Goal: Information Seeking & Learning: Learn about a topic

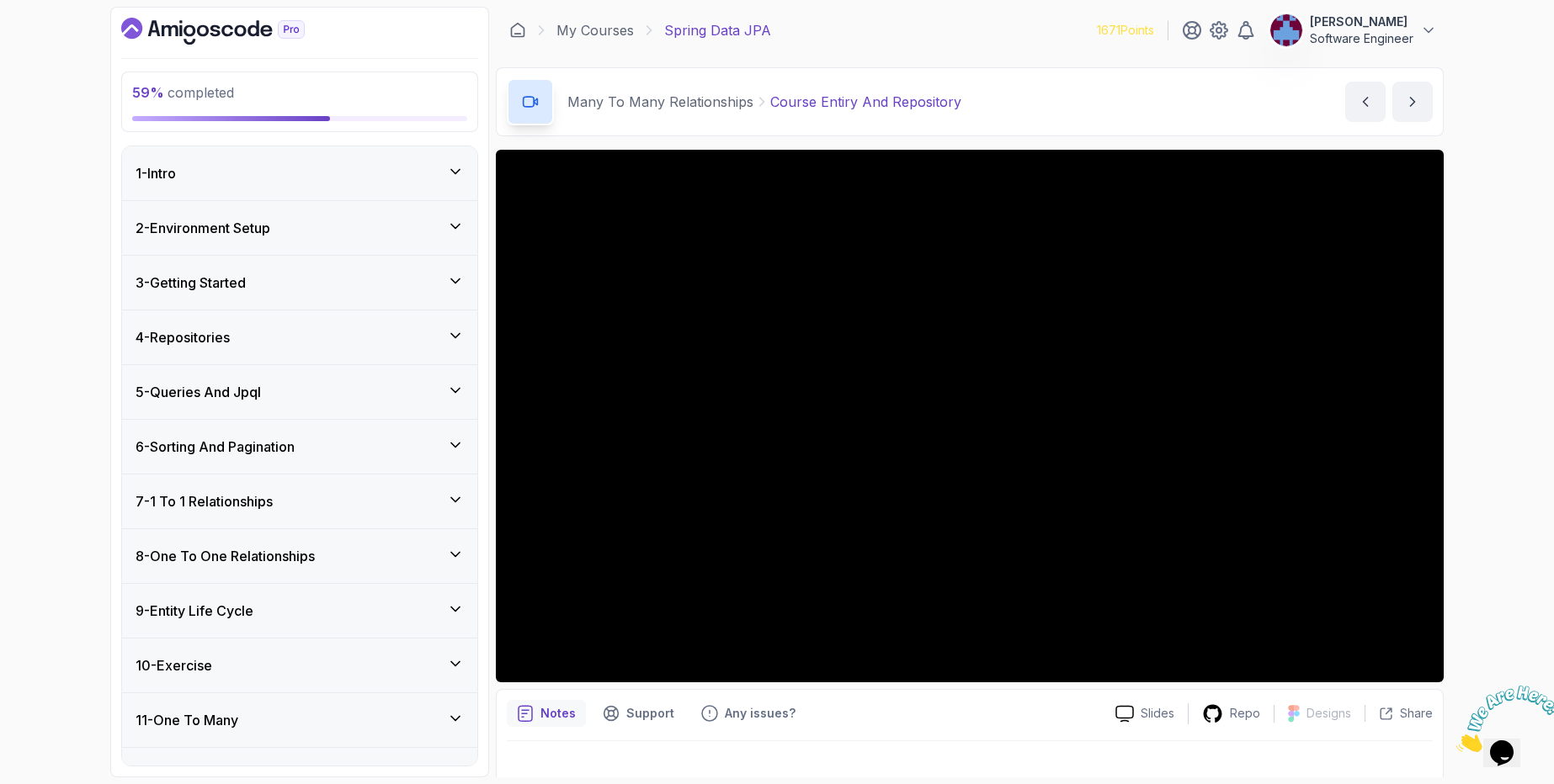
scroll to position [22, 0]
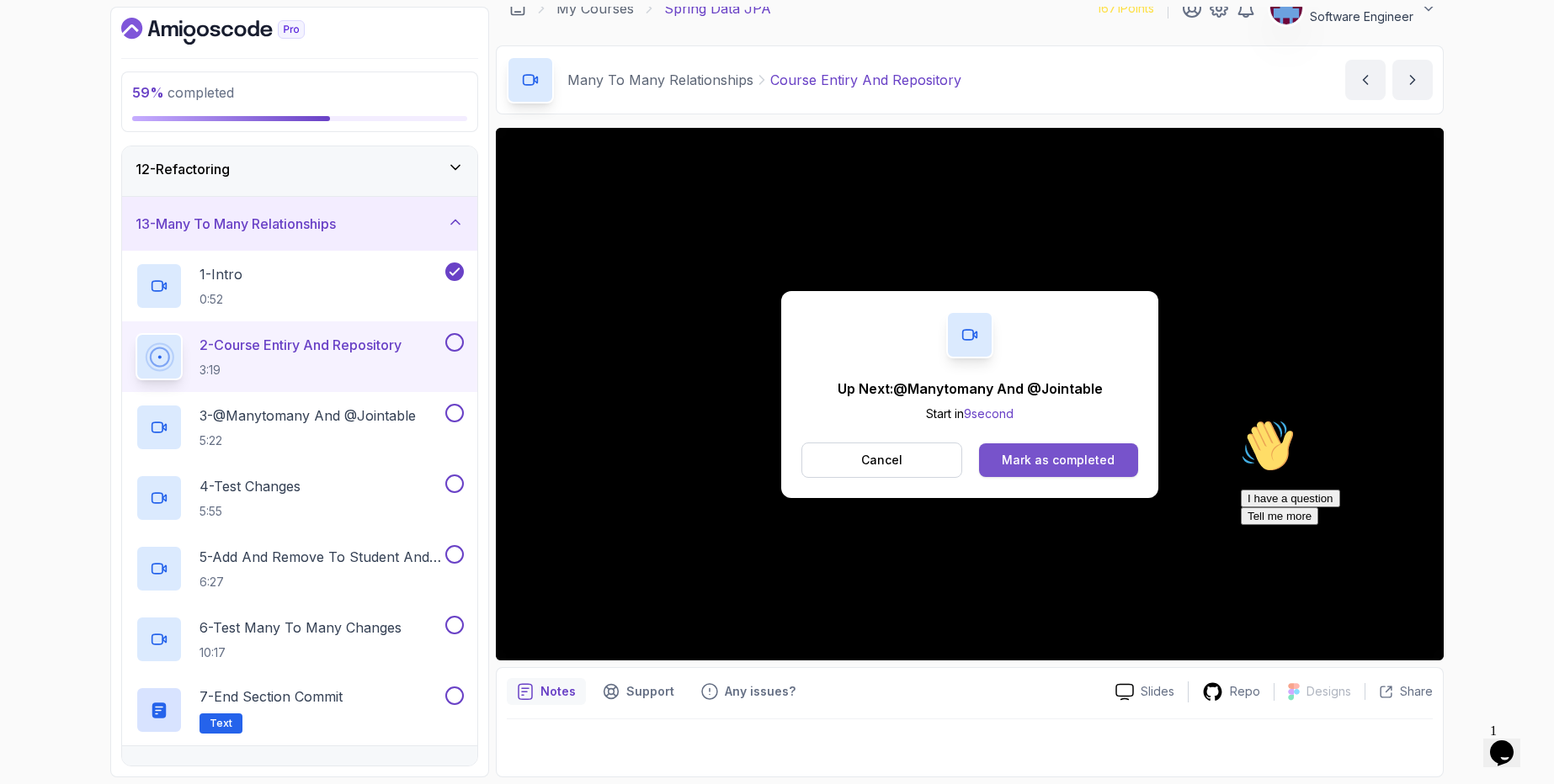
click at [1036, 467] on div "Mark as completed" at bounding box center [1057, 461] width 113 height 17
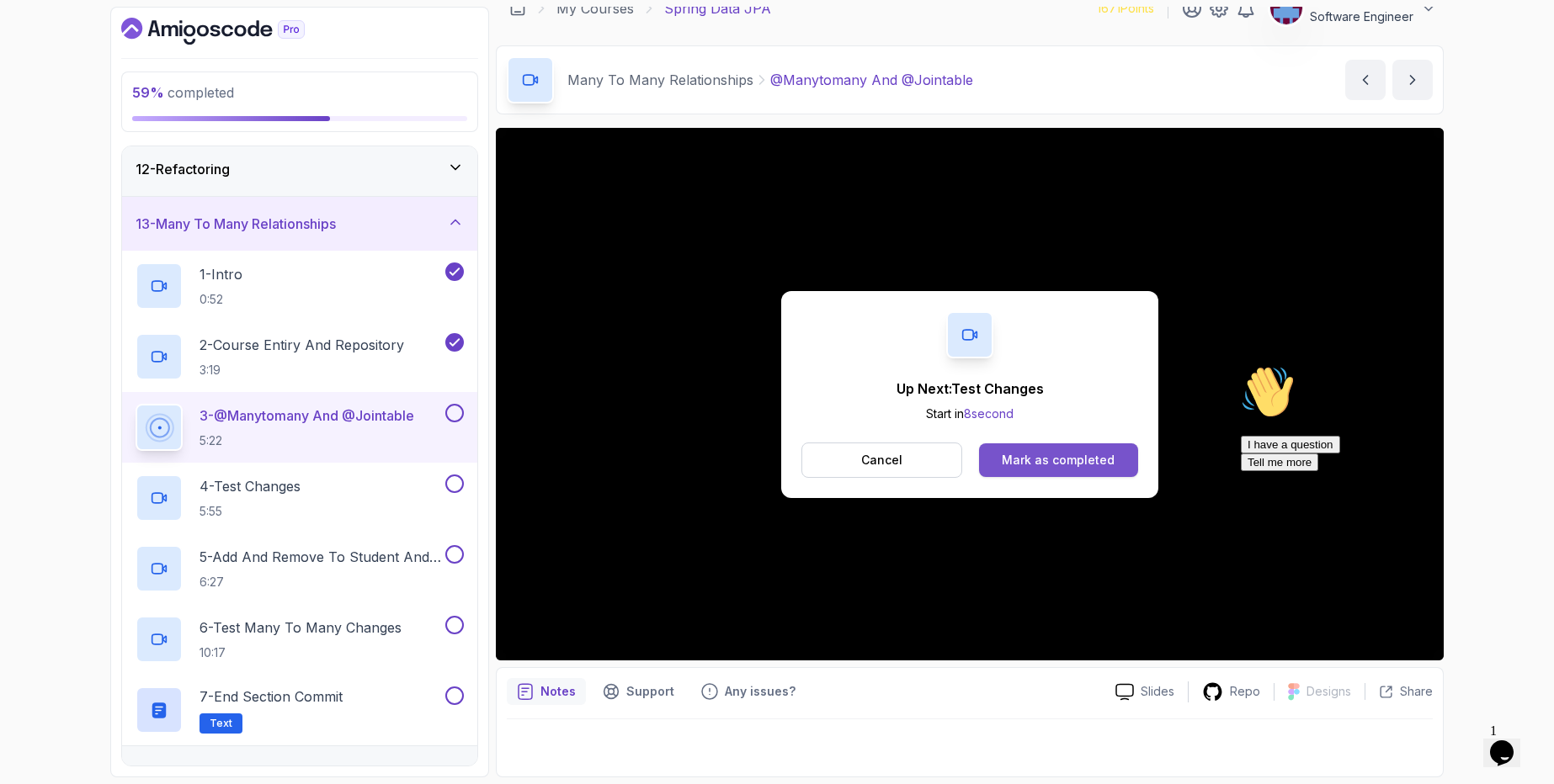
click at [1020, 460] on div "Mark as completed" at bounding box center [1057, 461] width 113 height 17
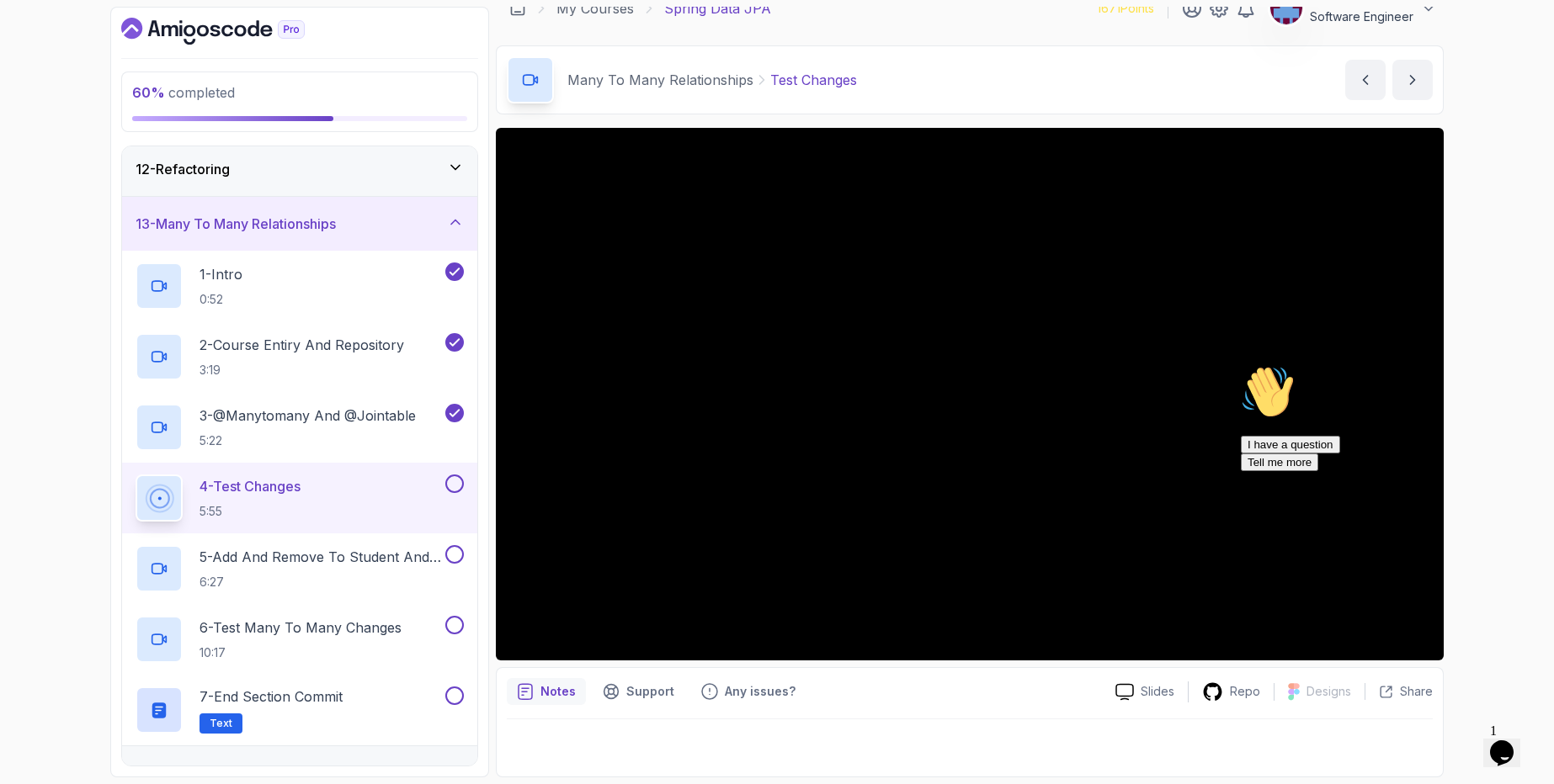
click at [1337, 471] on div "I have a question Tell me more" at bounding box center [1392, 453] width 303 height 35
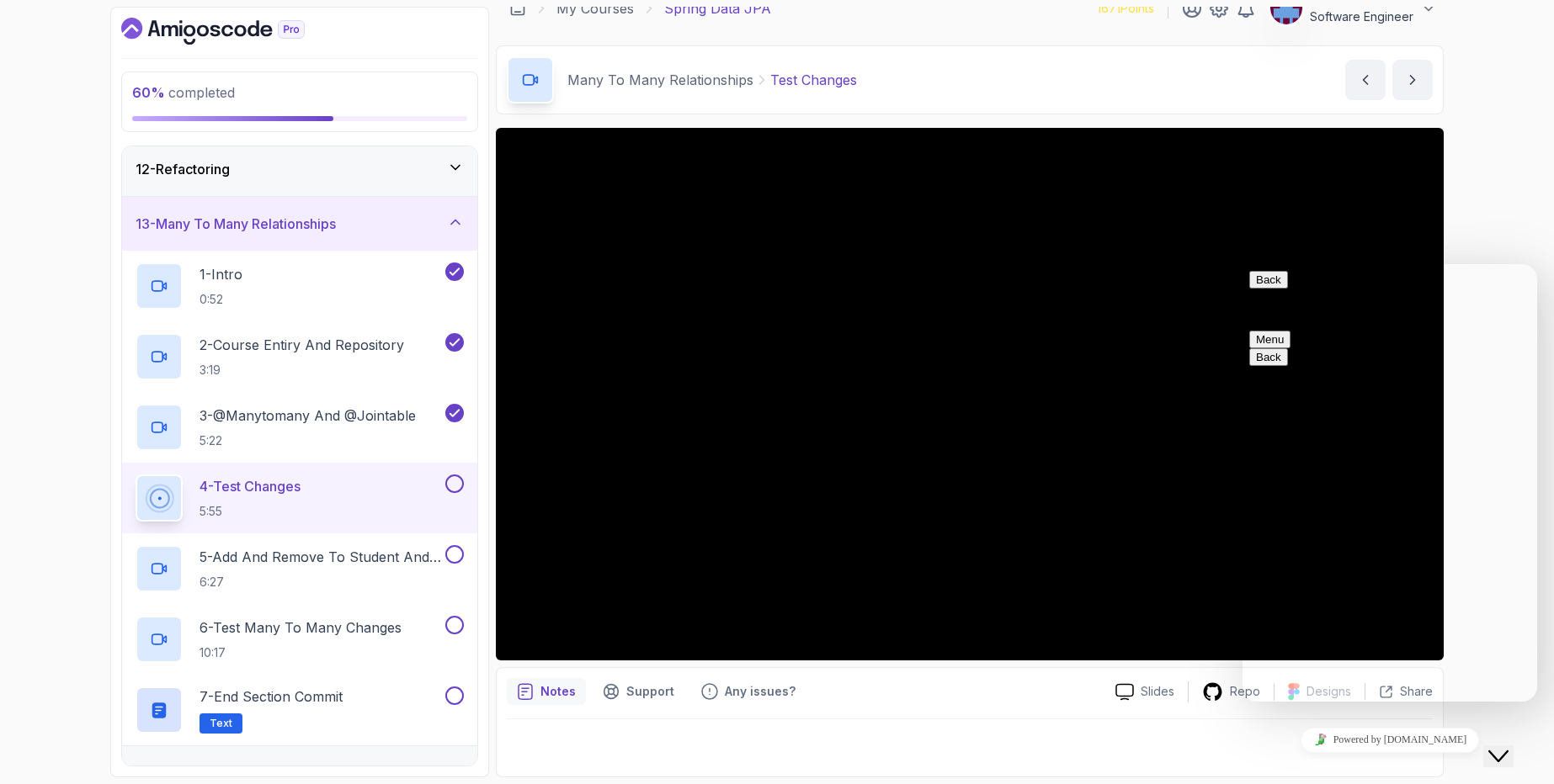
drag, startPoint x: 1513, startPoint y: 753, endPoint x: 1501, endPoint y: 758, distance: 13.0
click at [1513, 753] on button "Close Chat This icon closes the chat window." at bounding box center [1498, 757] width 30 height 22
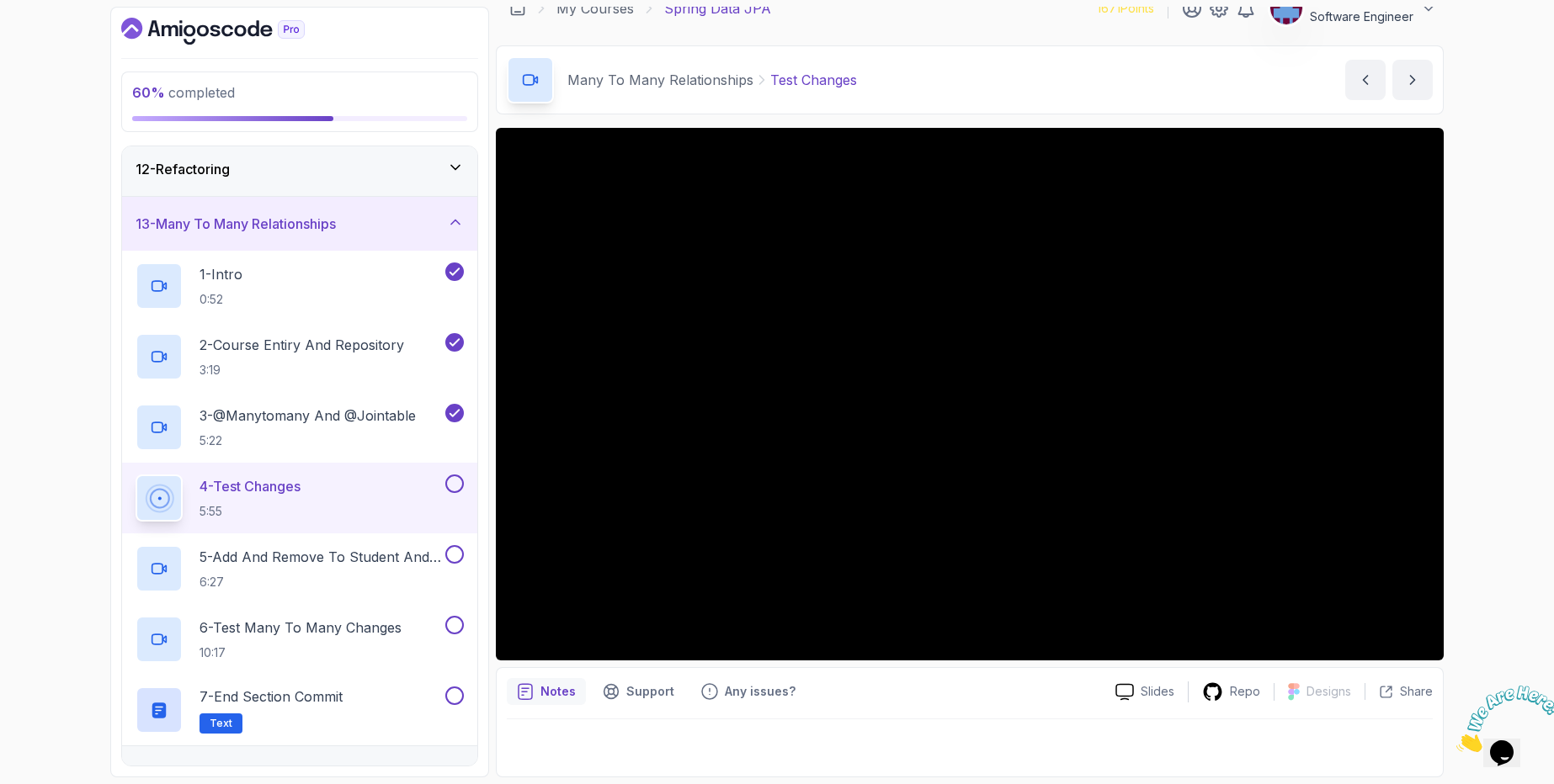
click at [453, 490] on button at bounding box center [455, 484] width 19 height 19
click at [376, 555] on p "5 - Add And Remove To Student And Course Sets" at bounding box center [321, 556] width 242 height 20
click at [389, 555] on p "5 - Add And Remove To Student And Course Sets" at bounding box center [321, 556] width 242 height 20
click at [376, 568] on h2 "5 - Add And Remove To Student And Course Sets 6:27" at bounding box center [321, 568] width 242 height 44
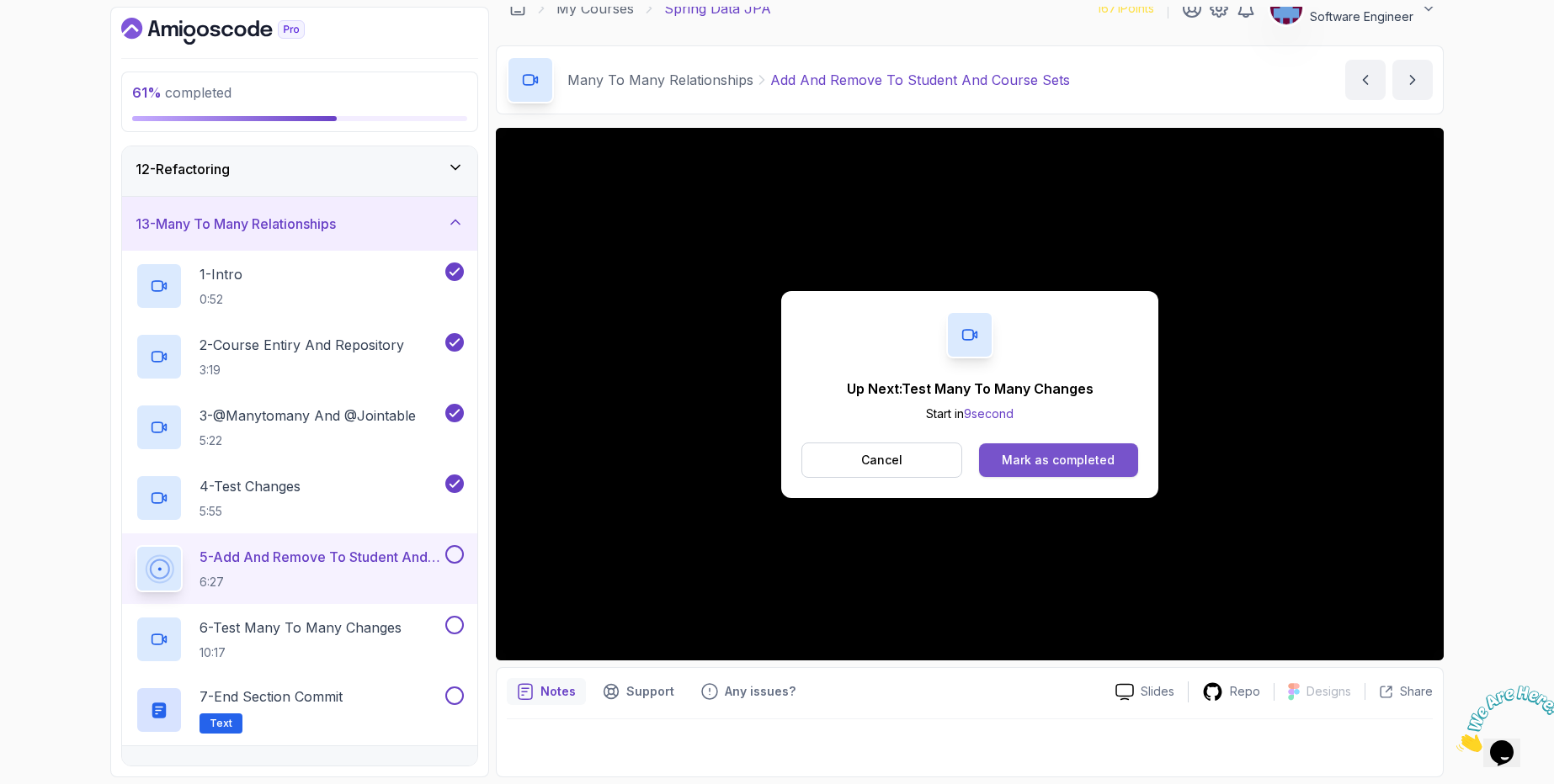
click at [1031, 476] on button "Mark as completed" at bounding box center [1058, 461] width 159 height 34
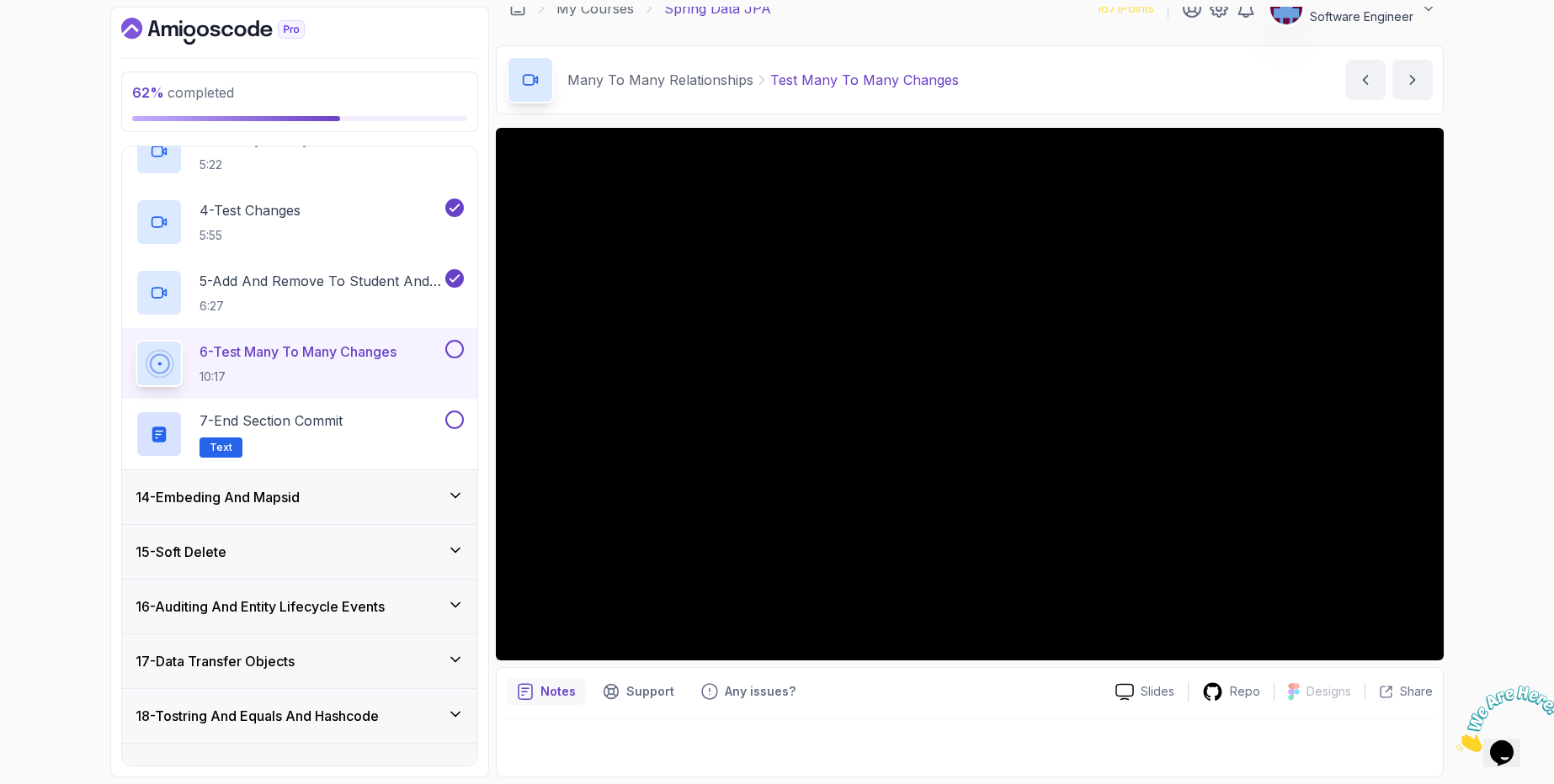
scroll to position [822, 0]
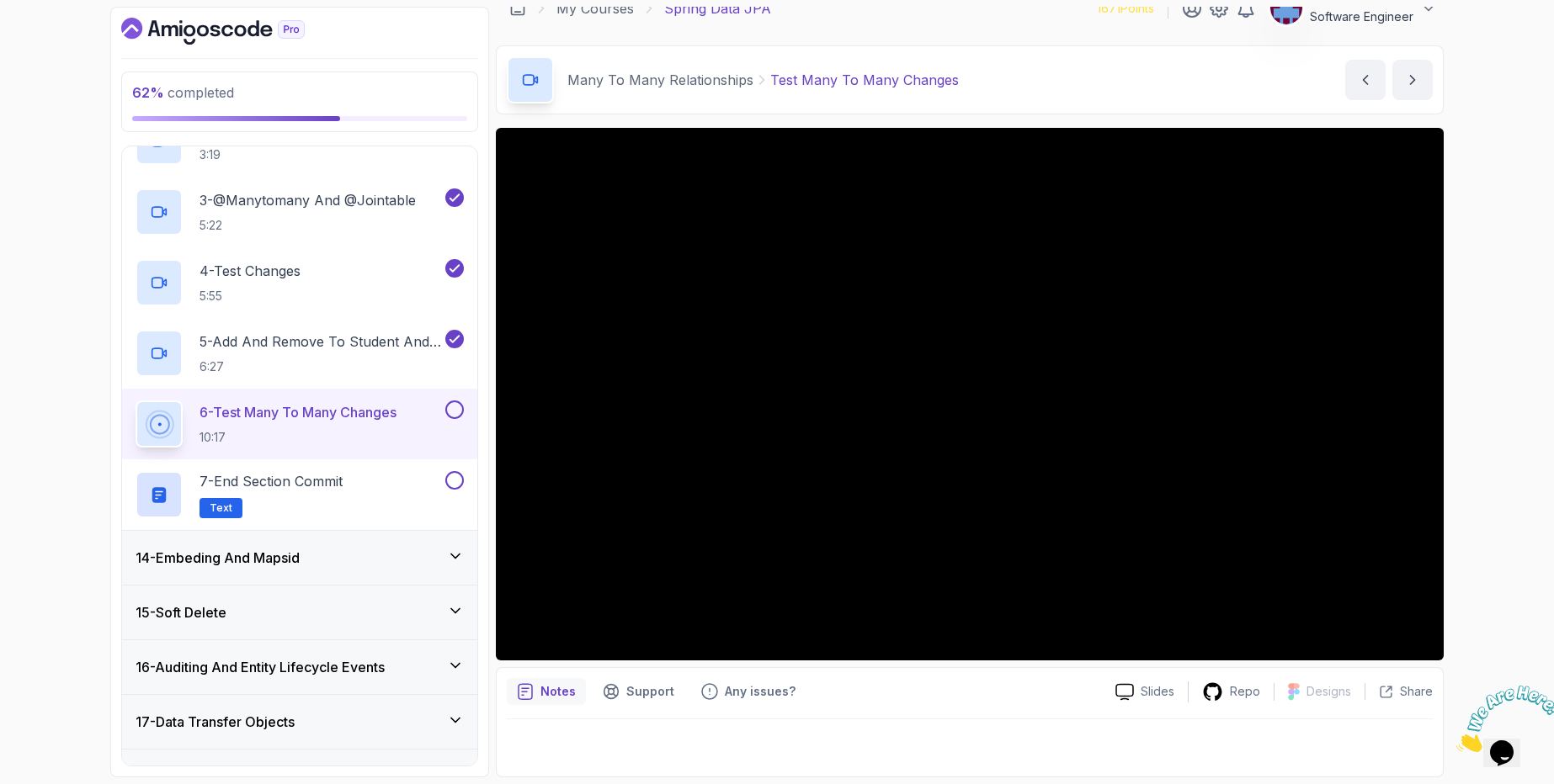
click at [456, 419] on div at bounding box center [452, 410] width 22 height 19
click at [361, 487] on div "7 - End Section Commit Text" at bounding box center [288, 495] width 306 height 47
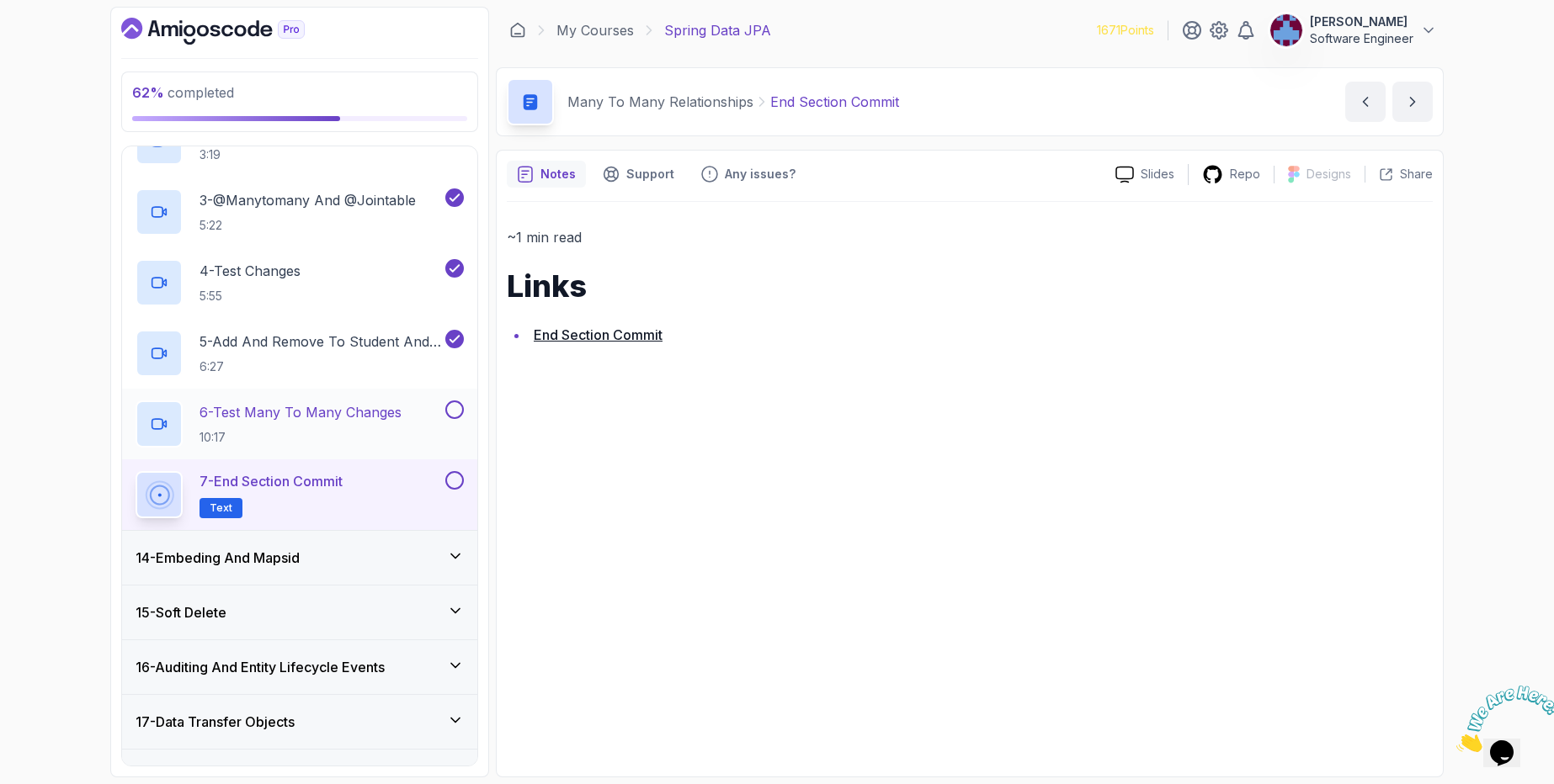
click at [448, 416] on button at bounding box center [455, 410] width 19 height 19
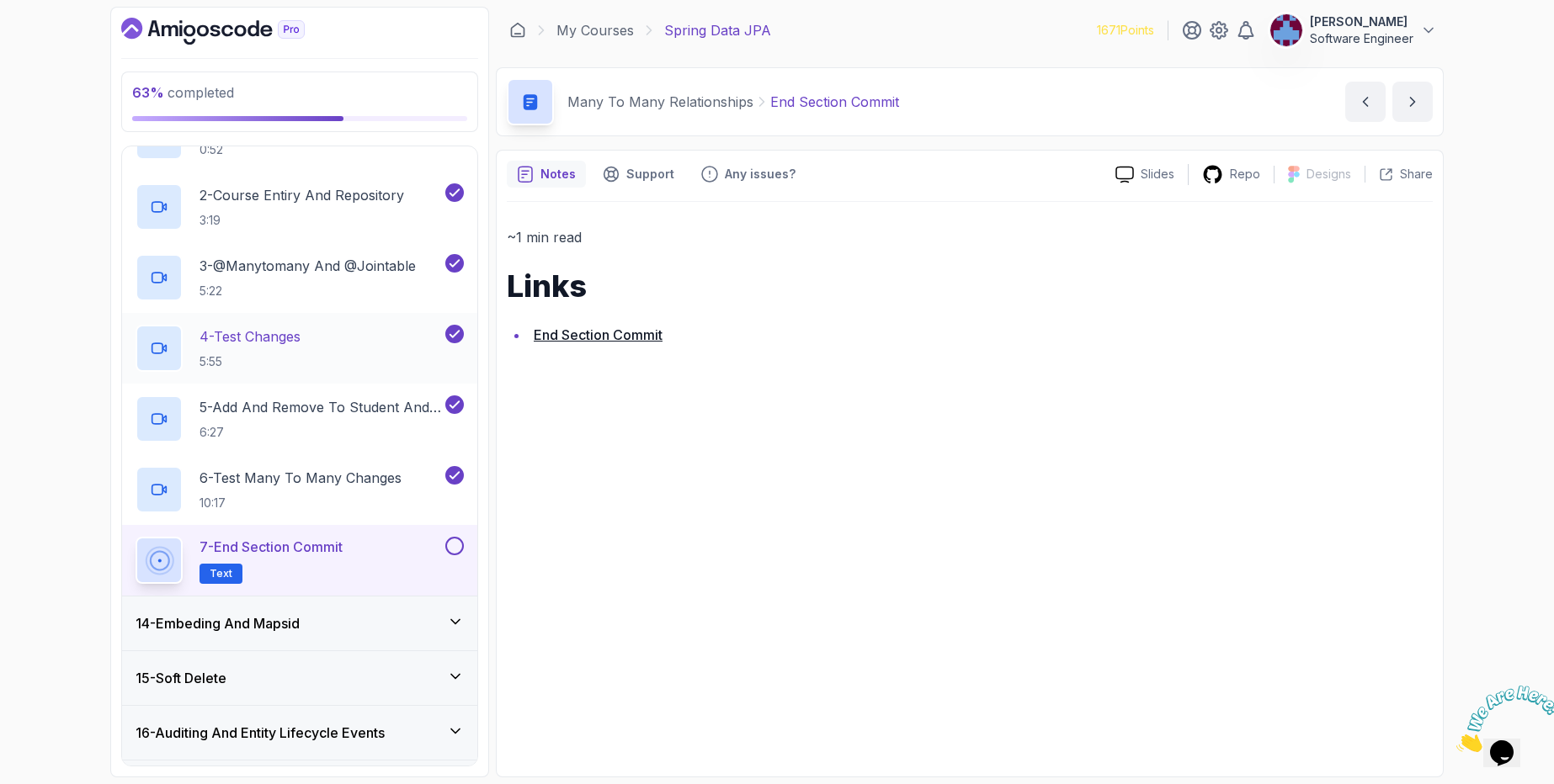
scroll to position [721, 0]
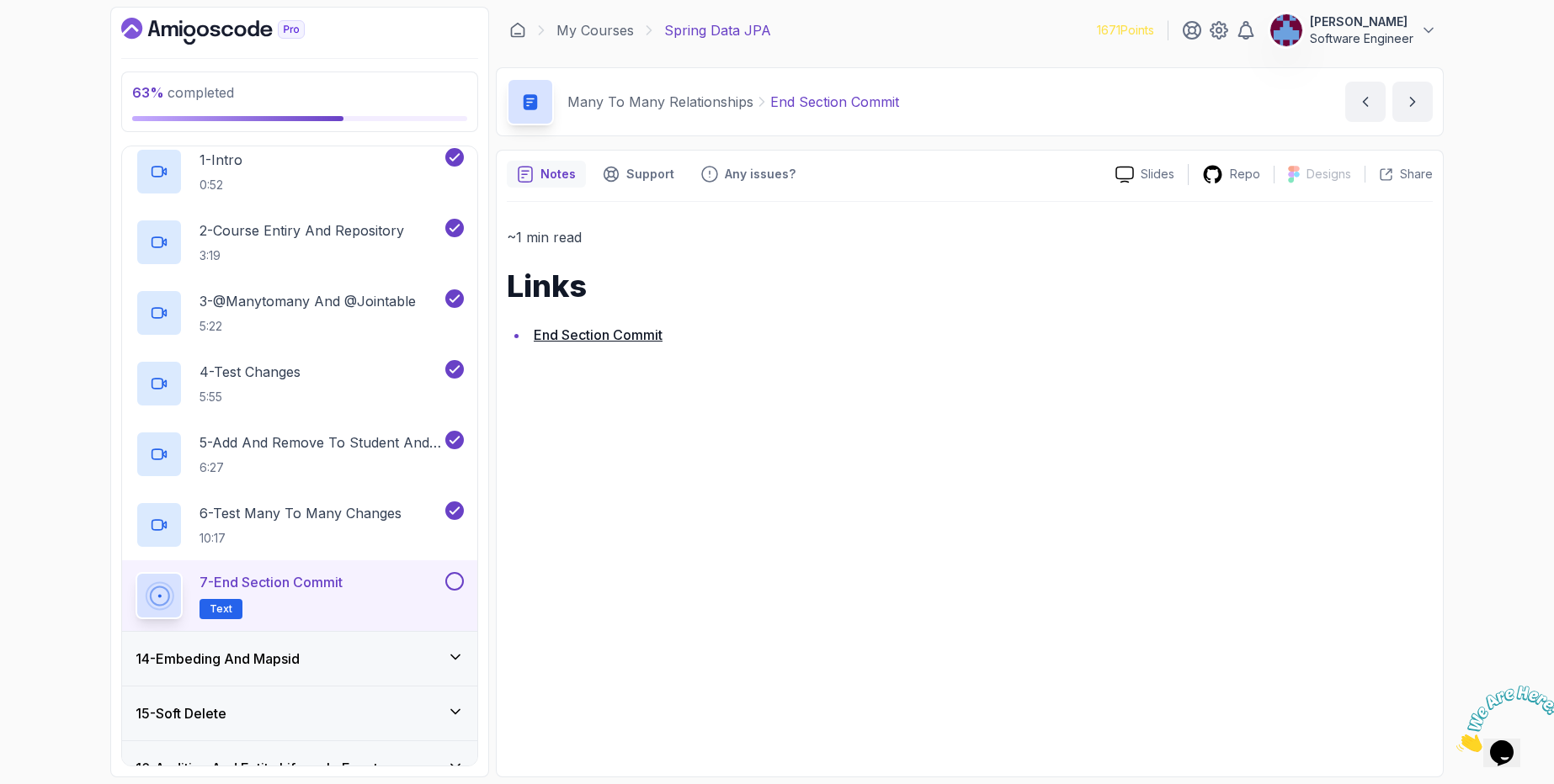
click at [454, 585] on button at bounding box center [455, 582] width 19 height 19
click at [362, 663] on div "14 - Embeding And Mapsid" at bounding box center [299, 658] width 328 height 20
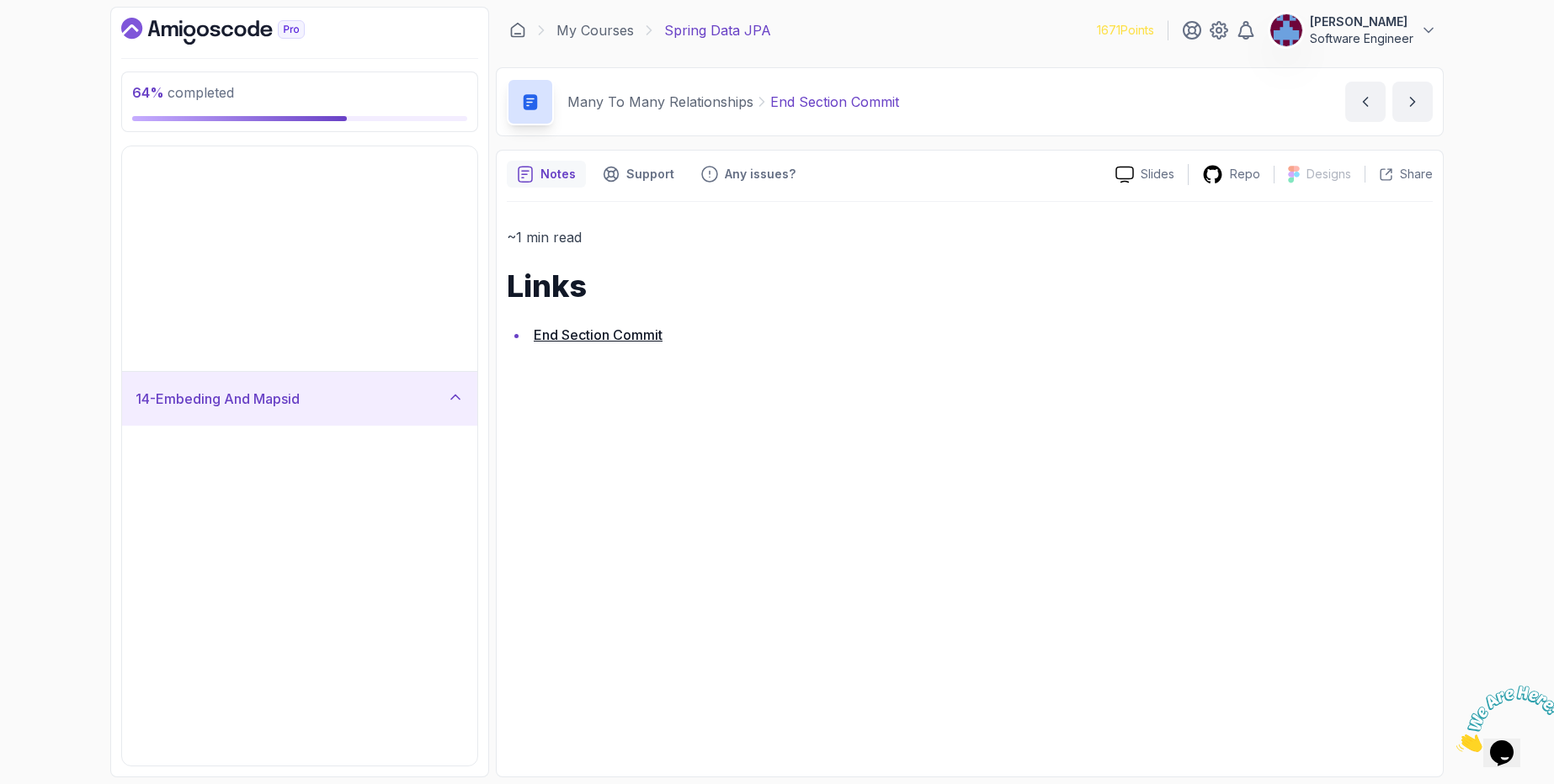
scroll to position [530, 0]
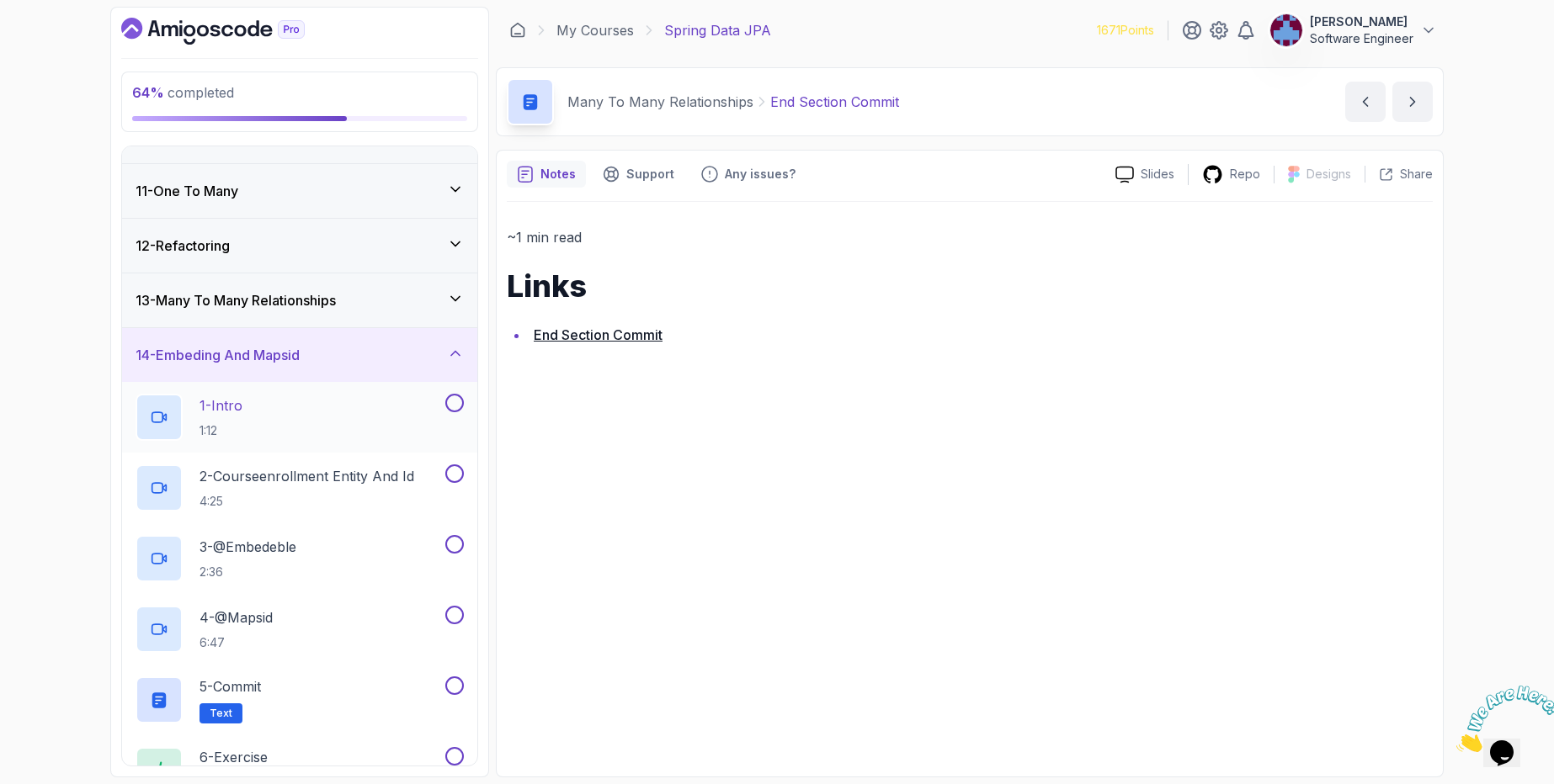
click at [348, 428] on div "1 - Intro 1:12" at bounding box center [288, 418] width 306 height 47
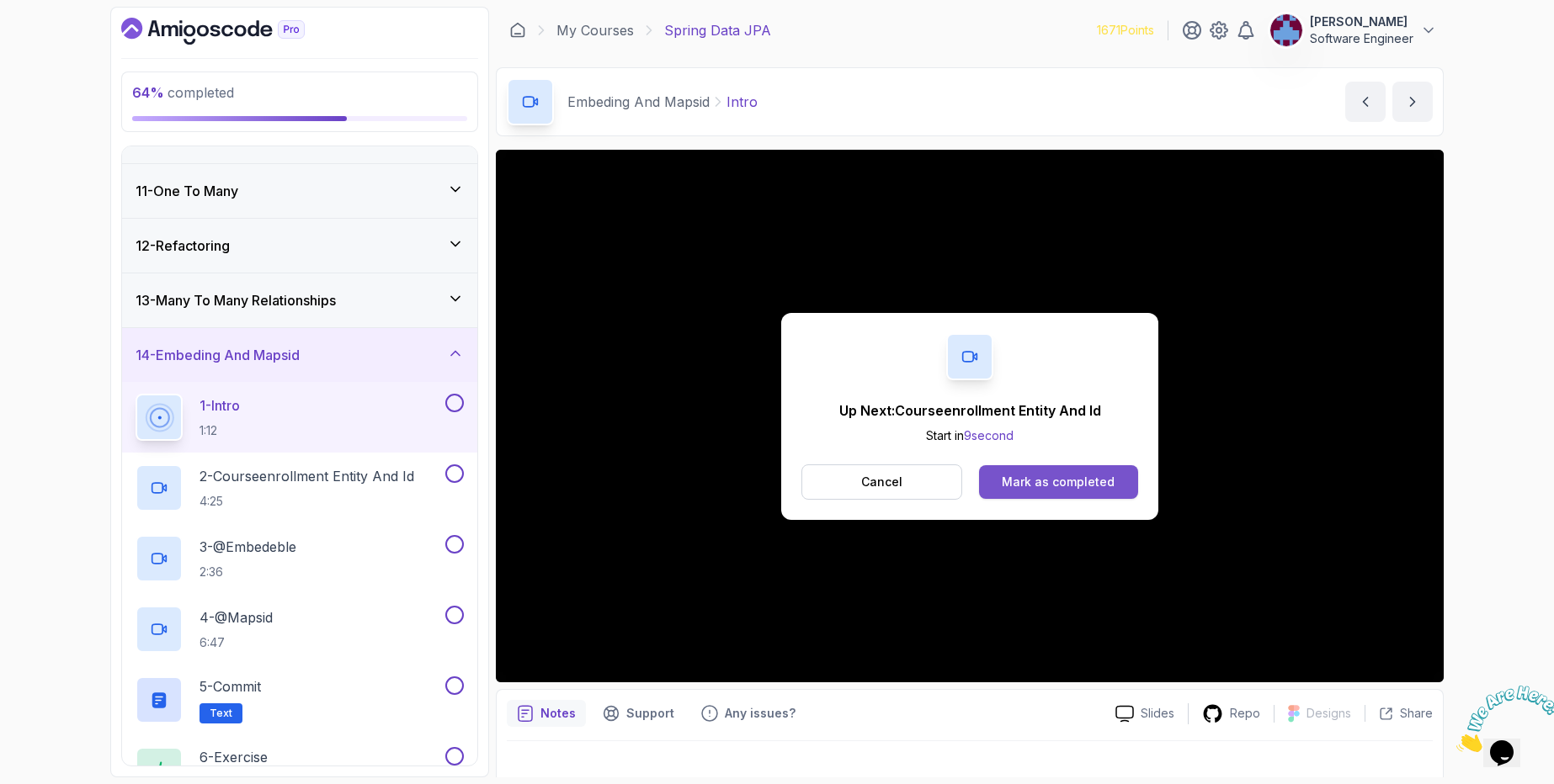
click at [1039, 469] on button "Mark as completed" at bounding box center [1058, 482] width 159 height 34
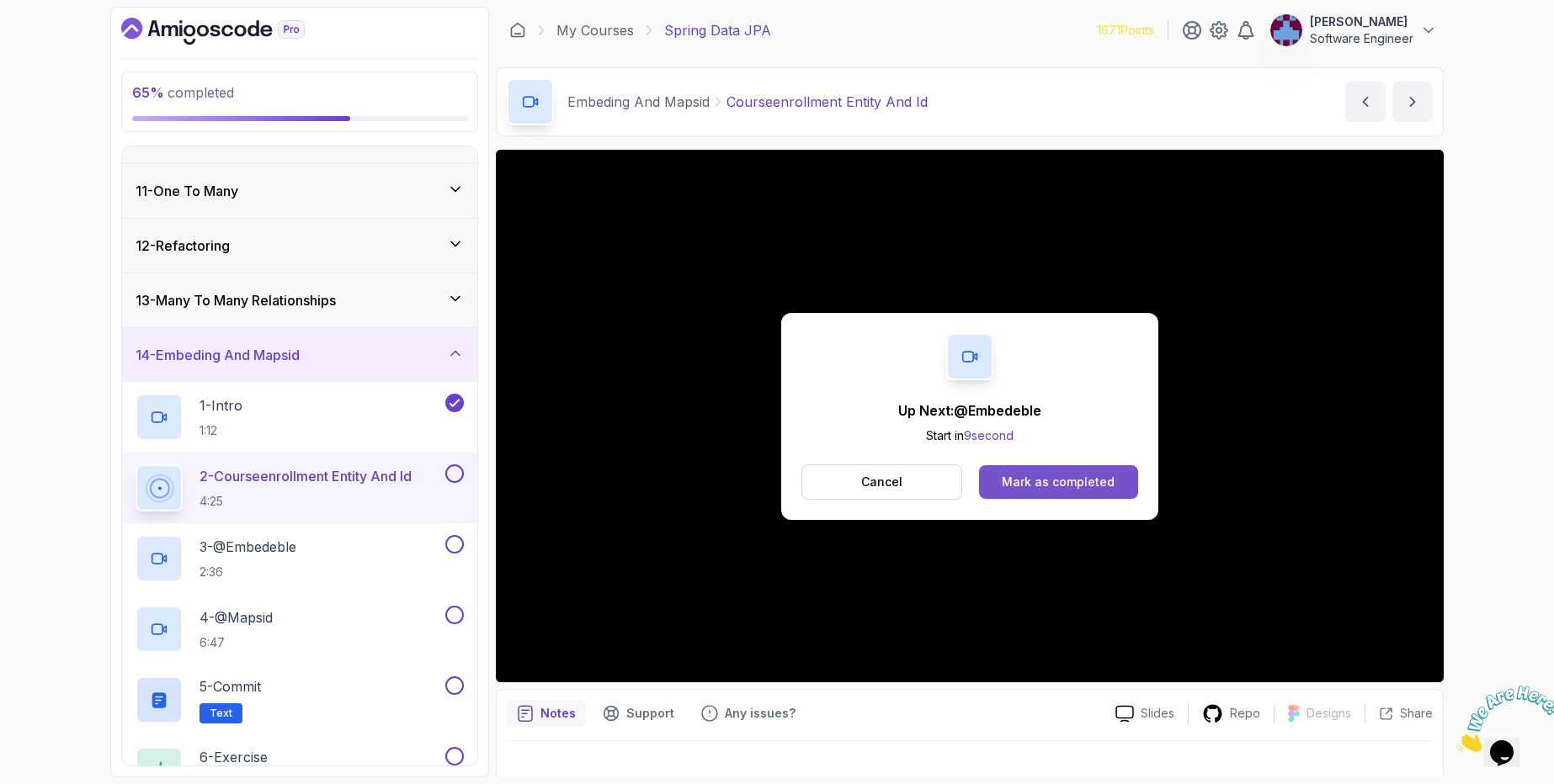
click at [1004, 479] on div "Mark as completed" at bounding box center [1057, 482] width 113 height 17
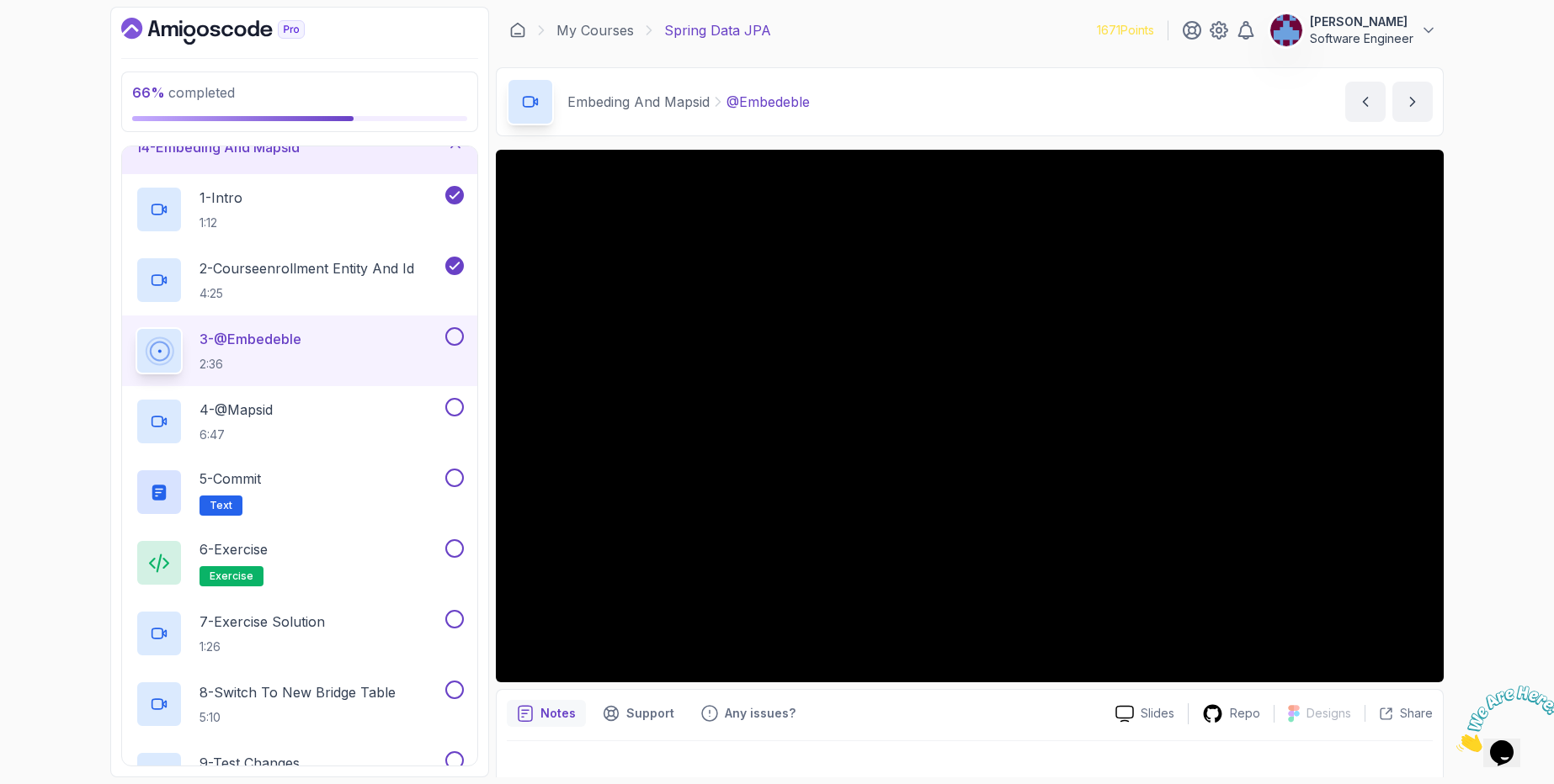
scroll to position [731, 0]
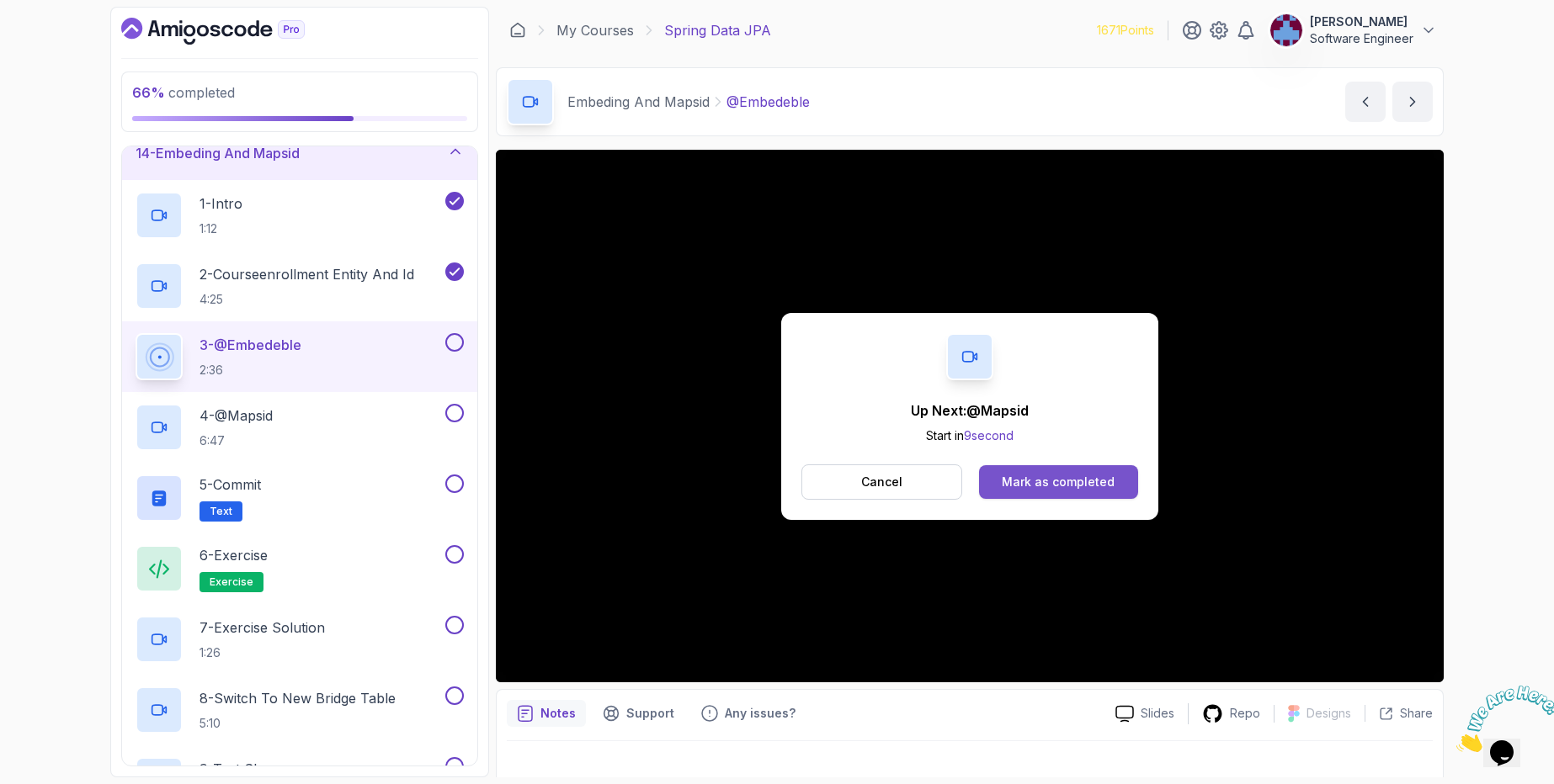
click at [1072, 476] on div "Mark as completed" at bounding box center [1057, 482] width 113 height 17
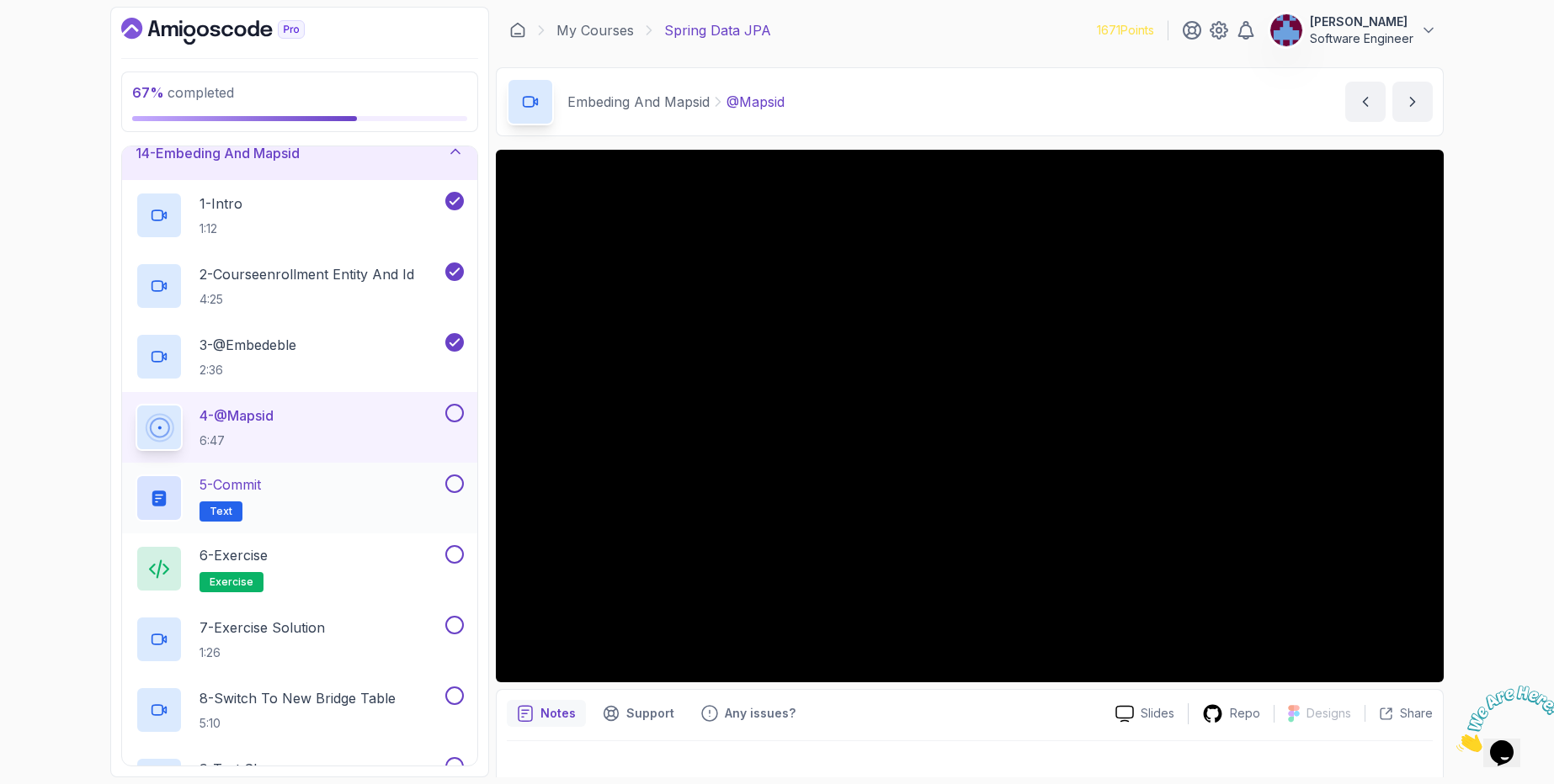
click at [402, 489] on div "5 - Commit Text" at bounding box center [288, 498] width 306 height 47
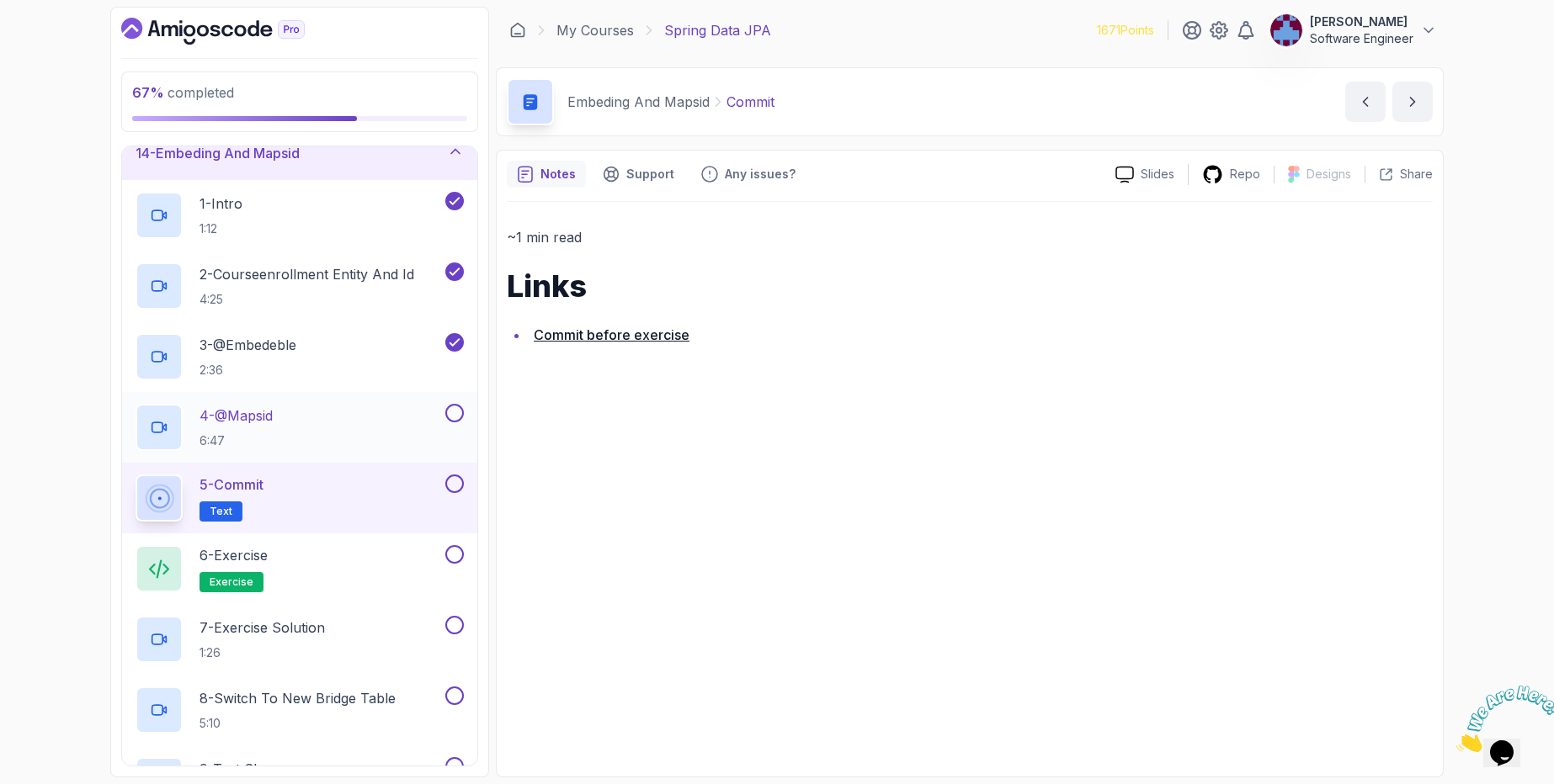
click at [447, 422] on div at bounding box center [452, 413] width 22 height 19
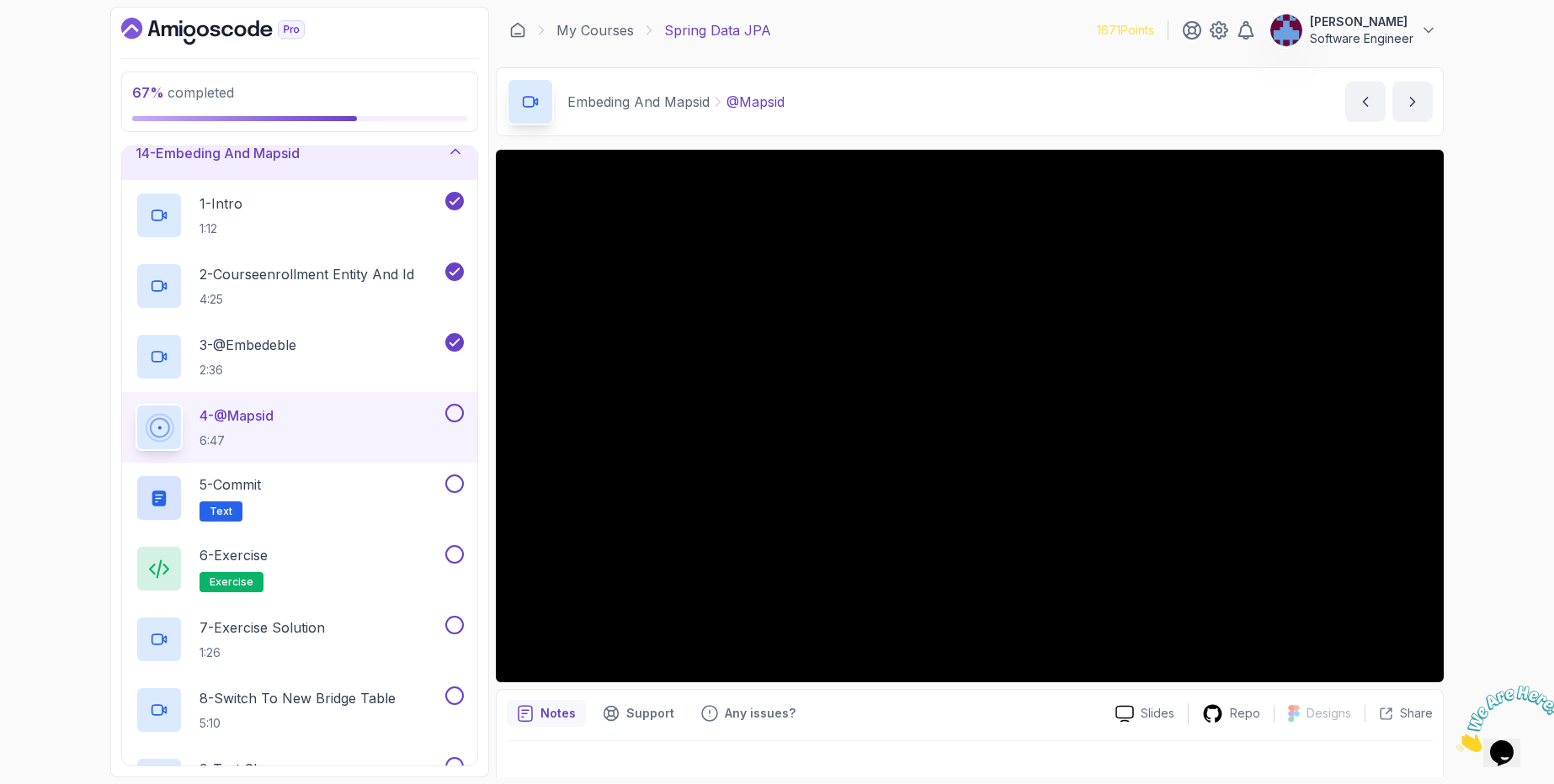
click at [453, 418] on button at bounding box center [455, 413] width 19 height 19
click at [445, 499] on button "5 - Commit Text" at bounding box center [299, 498] width 328 height 47
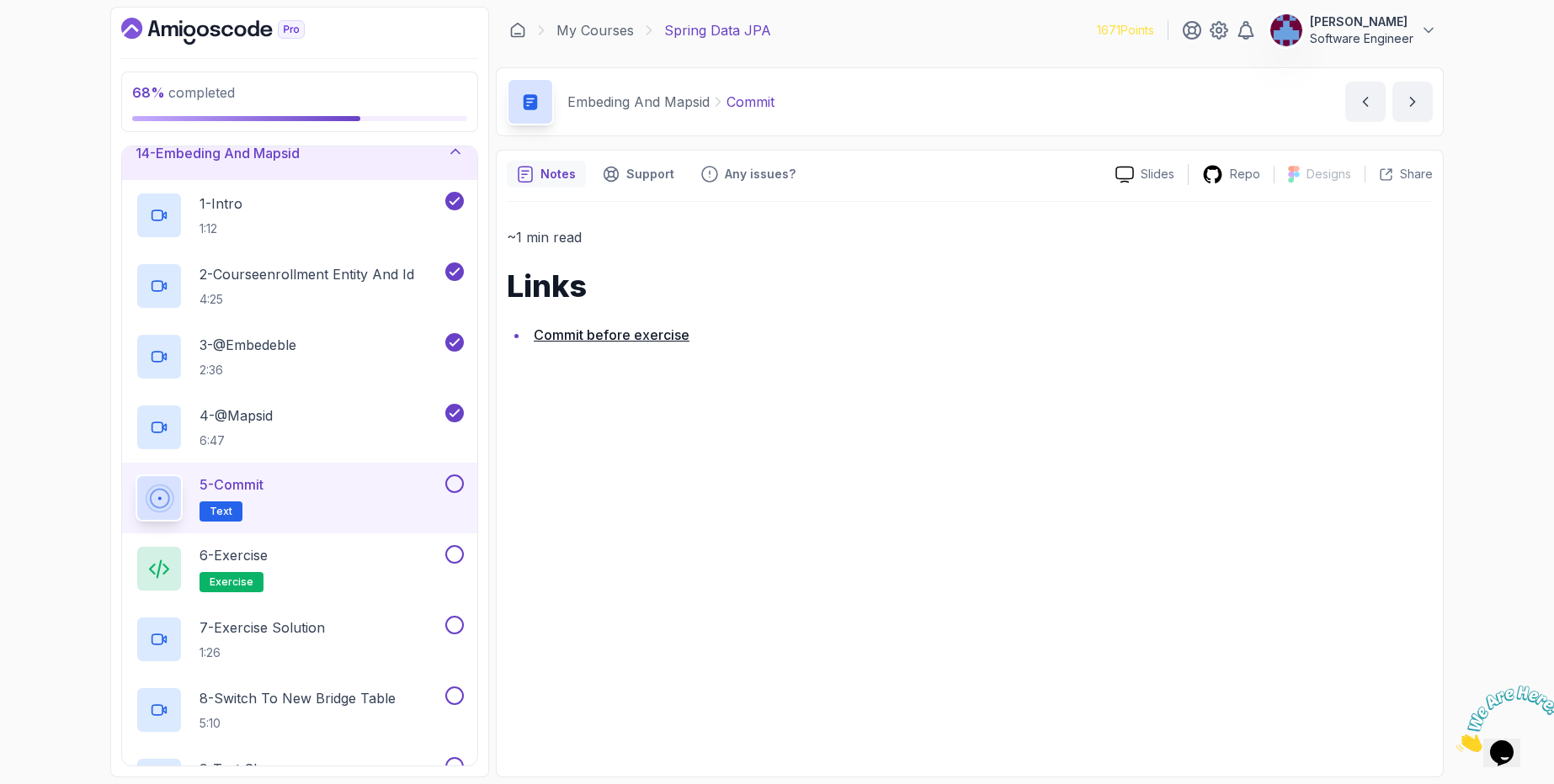
click at [455, 489] on button at bounding box center [455, 484] width 19 height 19
click at [359, 567] on div "6 - Exercise exercise" at bounding box center [288, 569] width 306 height 47
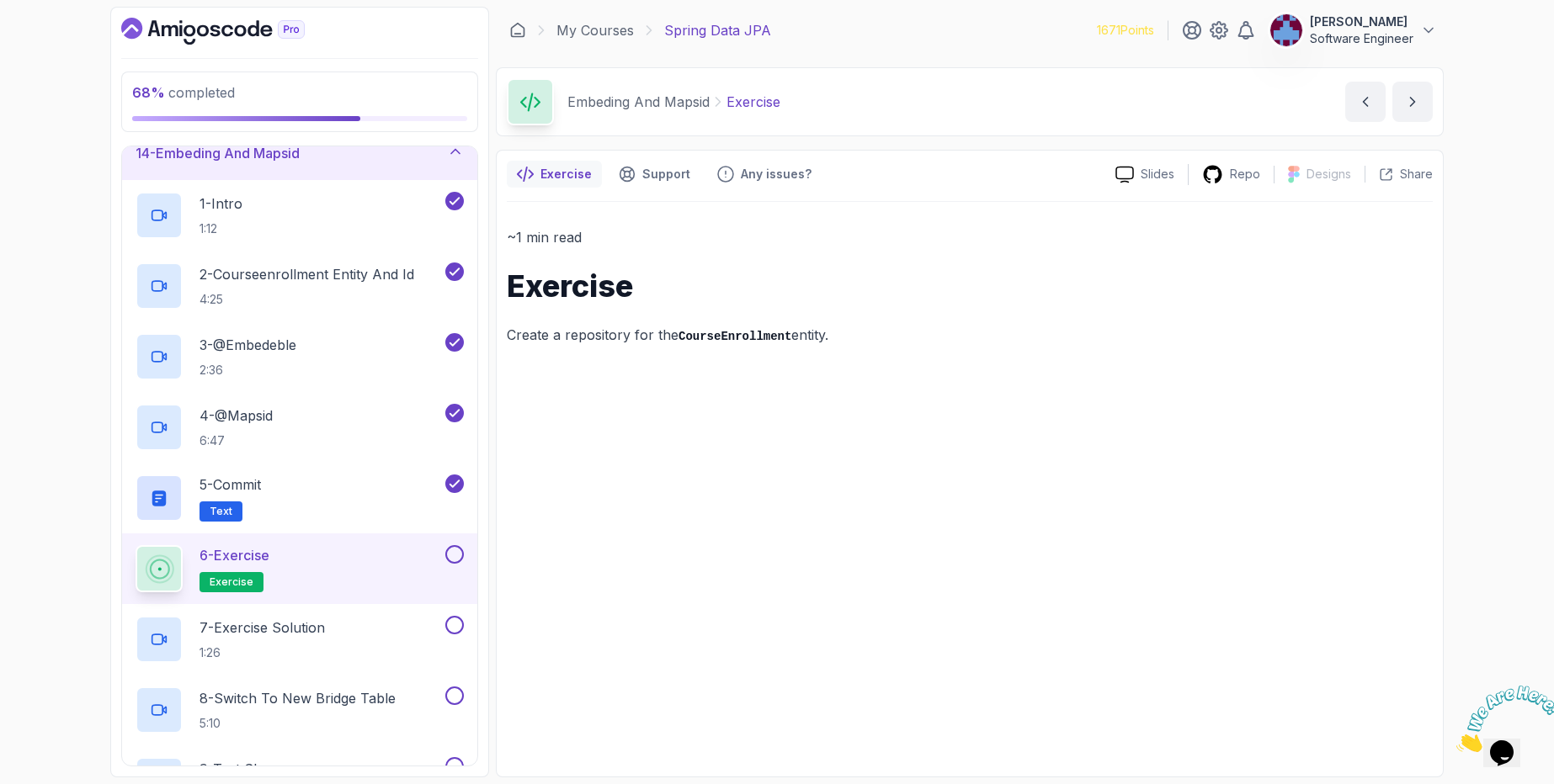
click at [387, 568] on div "6 - Exercise exercise" at bounding box center [288, 569] width 306 height 47
click at [455, 550] on button at bounding box center [455, 555] width 19 height 19
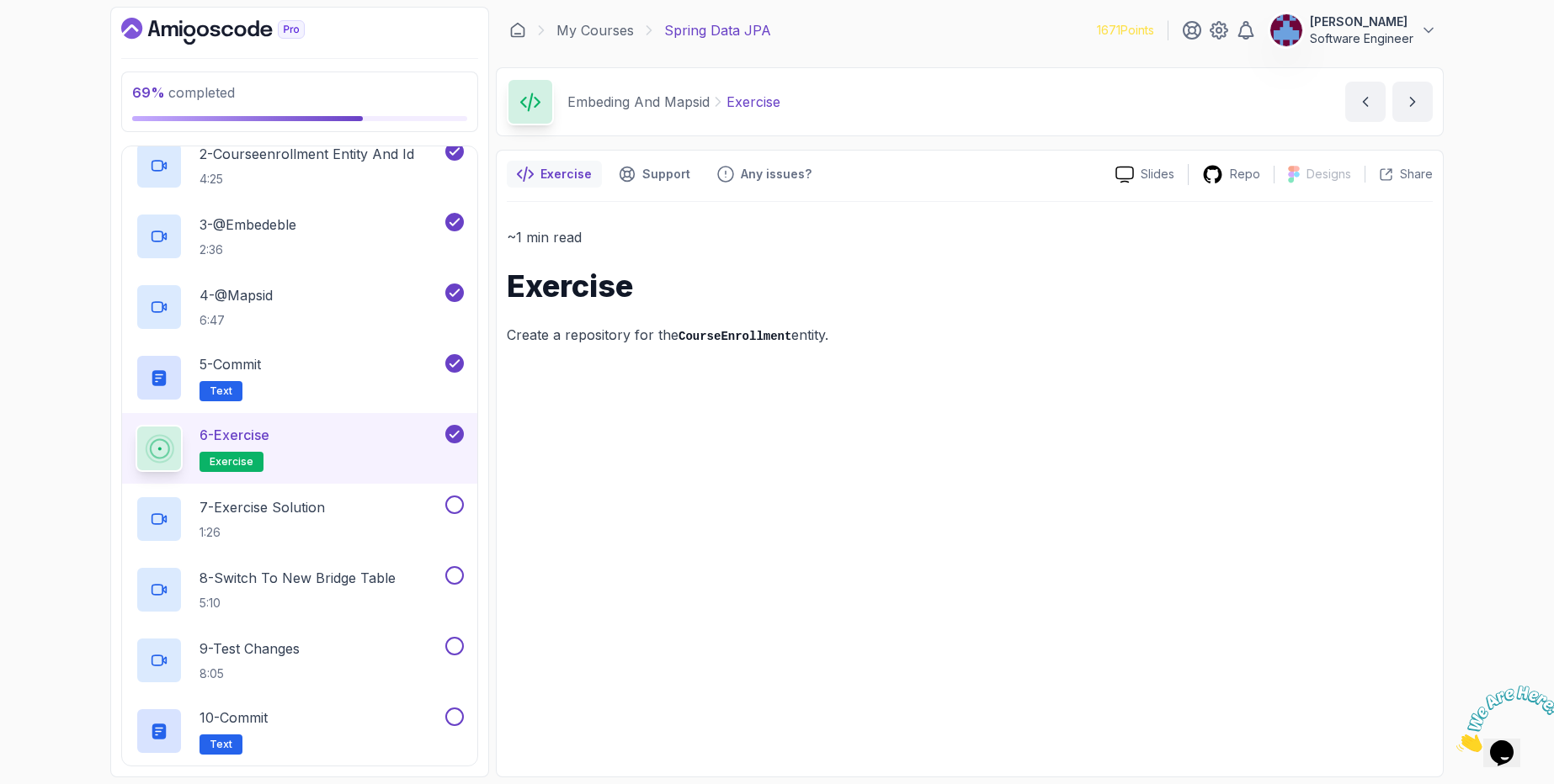
scroll to position [1035, 0]
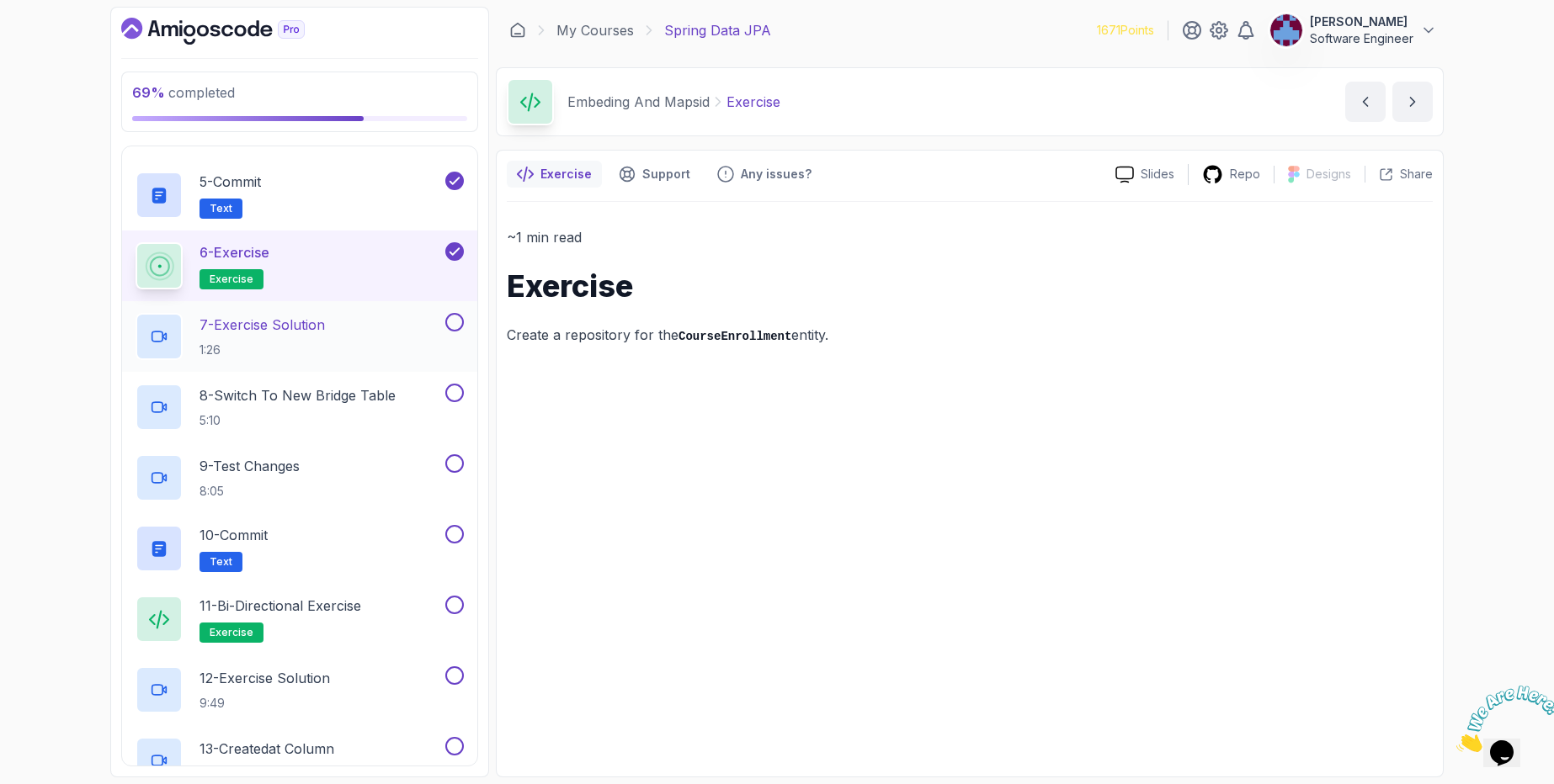
click at [348, 334] on div "7 - Exercise Solution 1:26" at bounding box center [288, 337] width 306 height 47
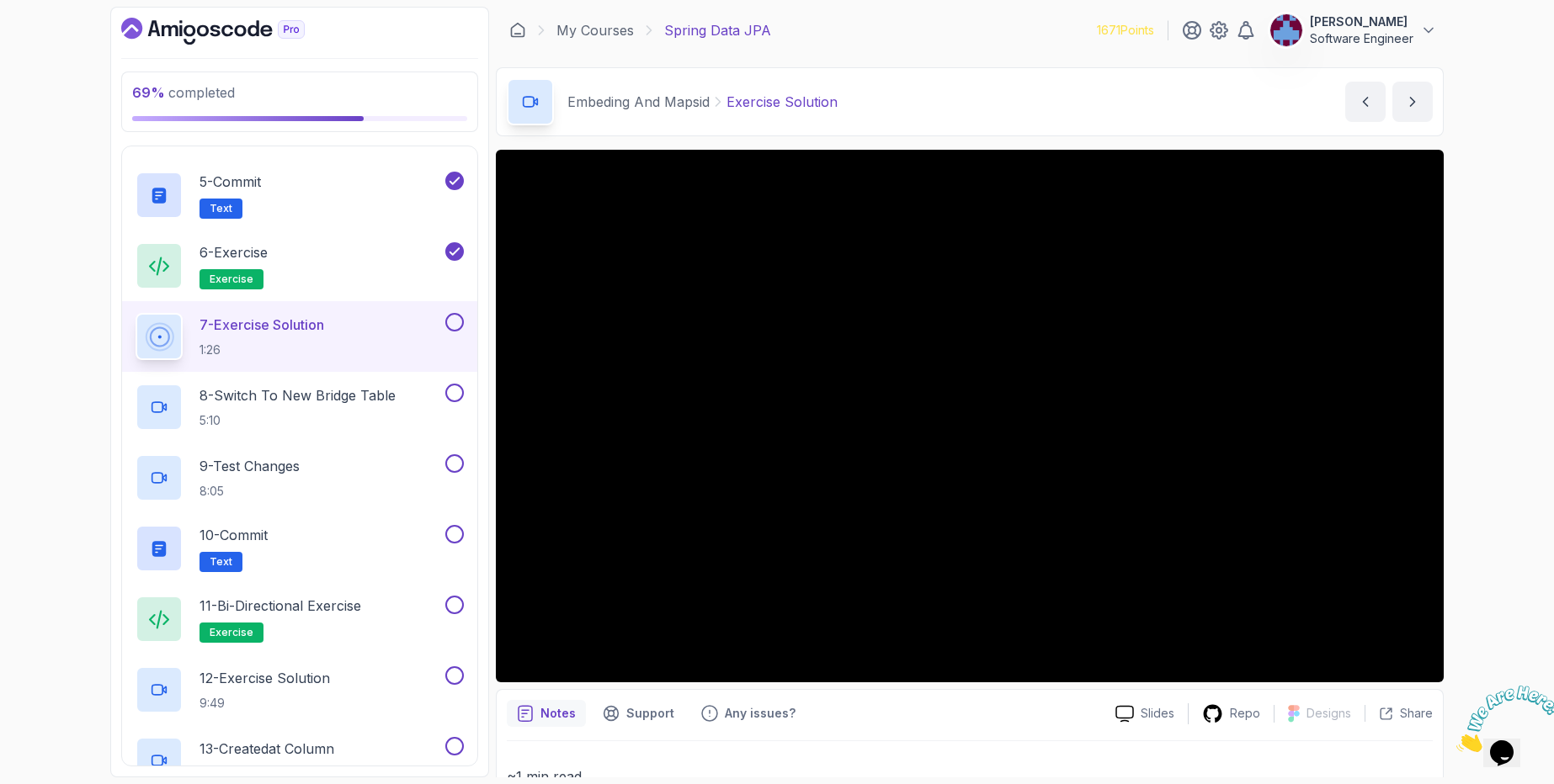
click at [455, 325] on button at bounding box center [455, 322] width 19 height 19
click at [406, 389] on div "8 - Switch To New Bridge Table 5:10" at bounding box center [288, 408] width 306 height 47
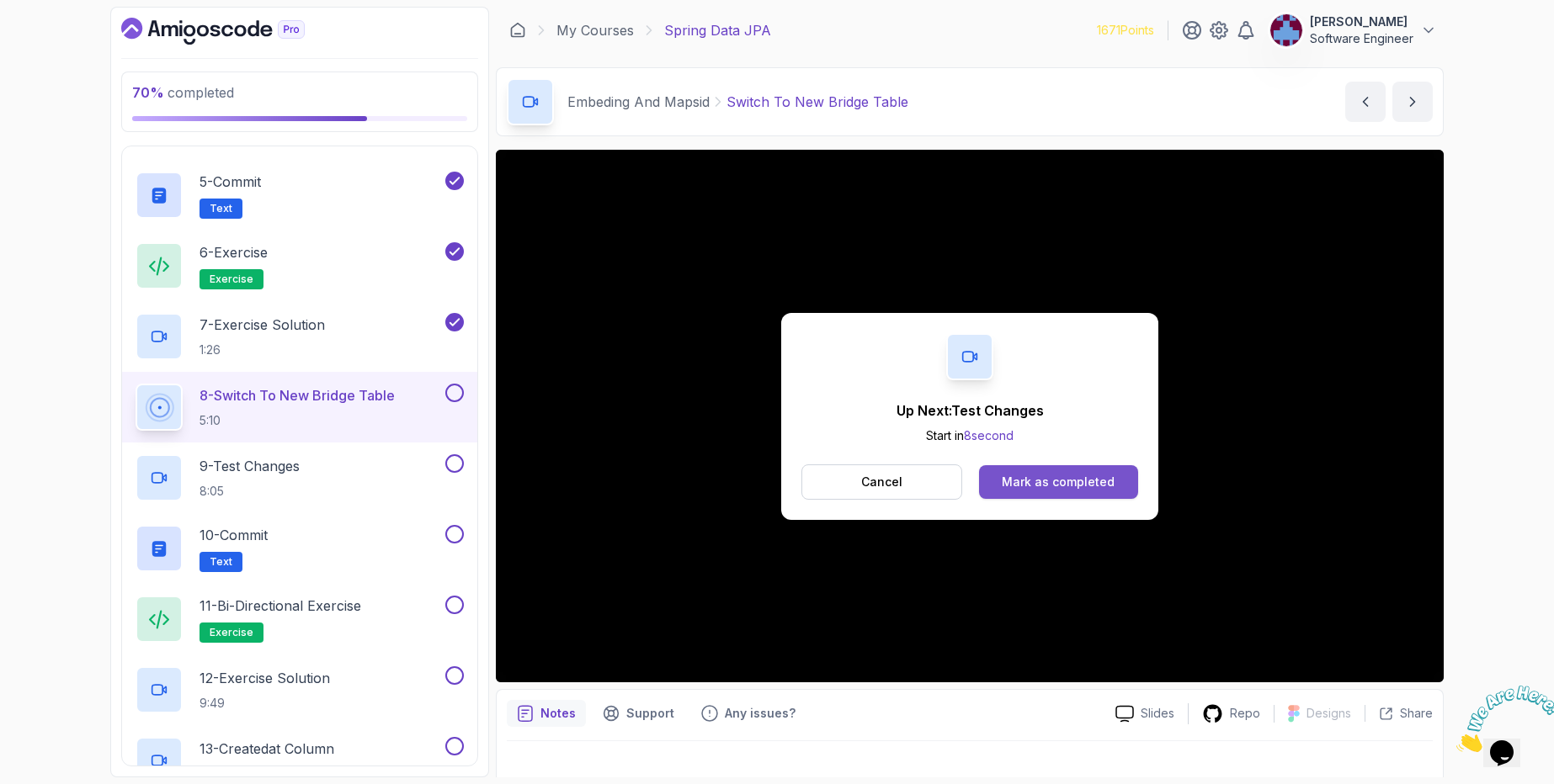
click at [1020, 481] on div "Mark as completed" at bounding box center [1057, 482] width 113 height 17
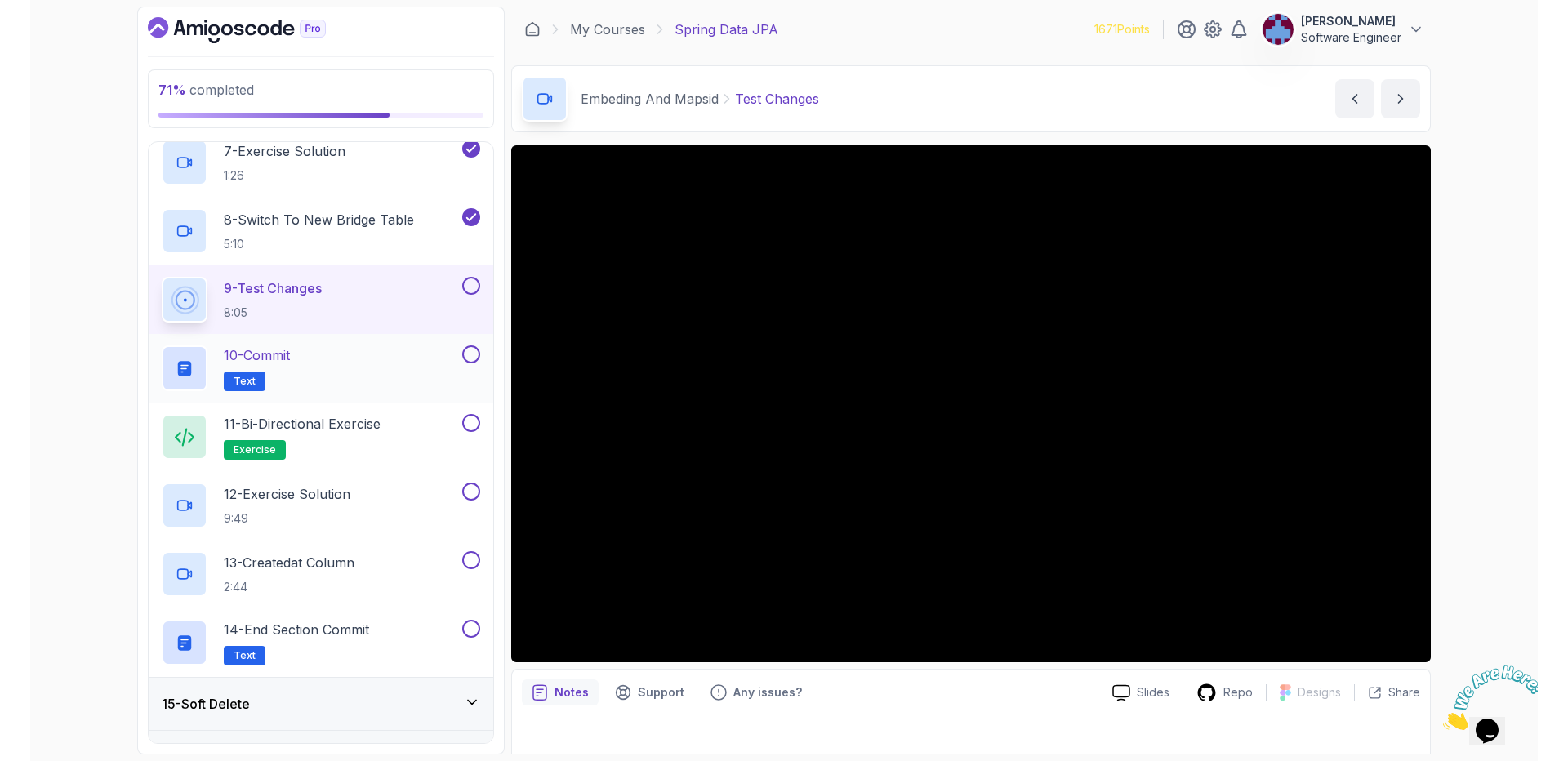
scroll to position [1278, 0]
